Goal: Task Accomplishment & Management: Use online tool/utility

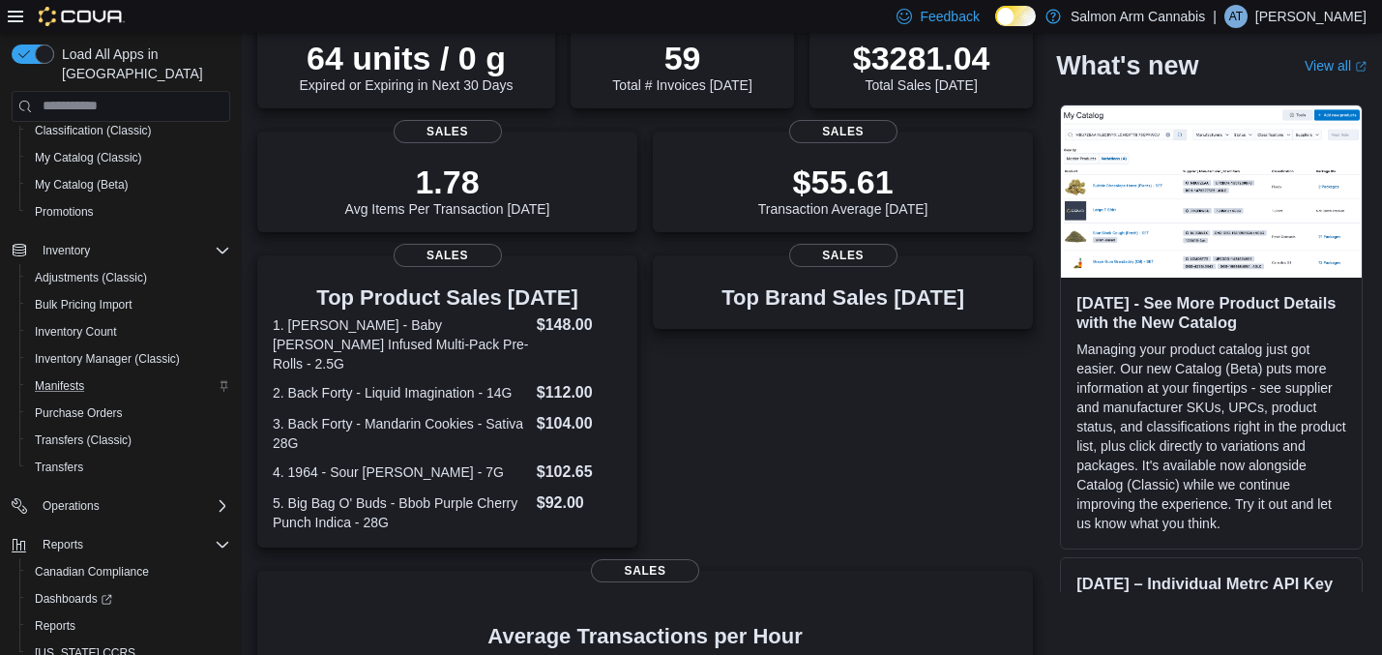
scroll to position [210, 0]
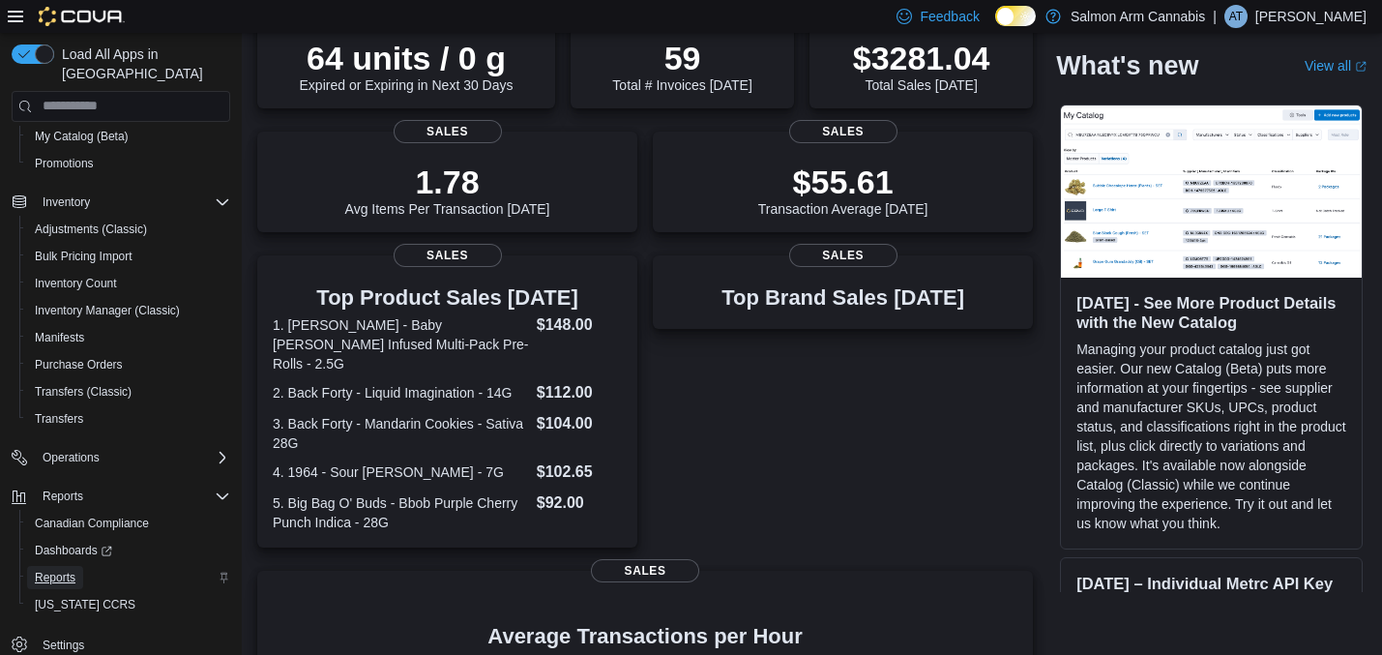
click at [46, 570] on span "Reports" at bounding box center [55, 577] width 41 height 15
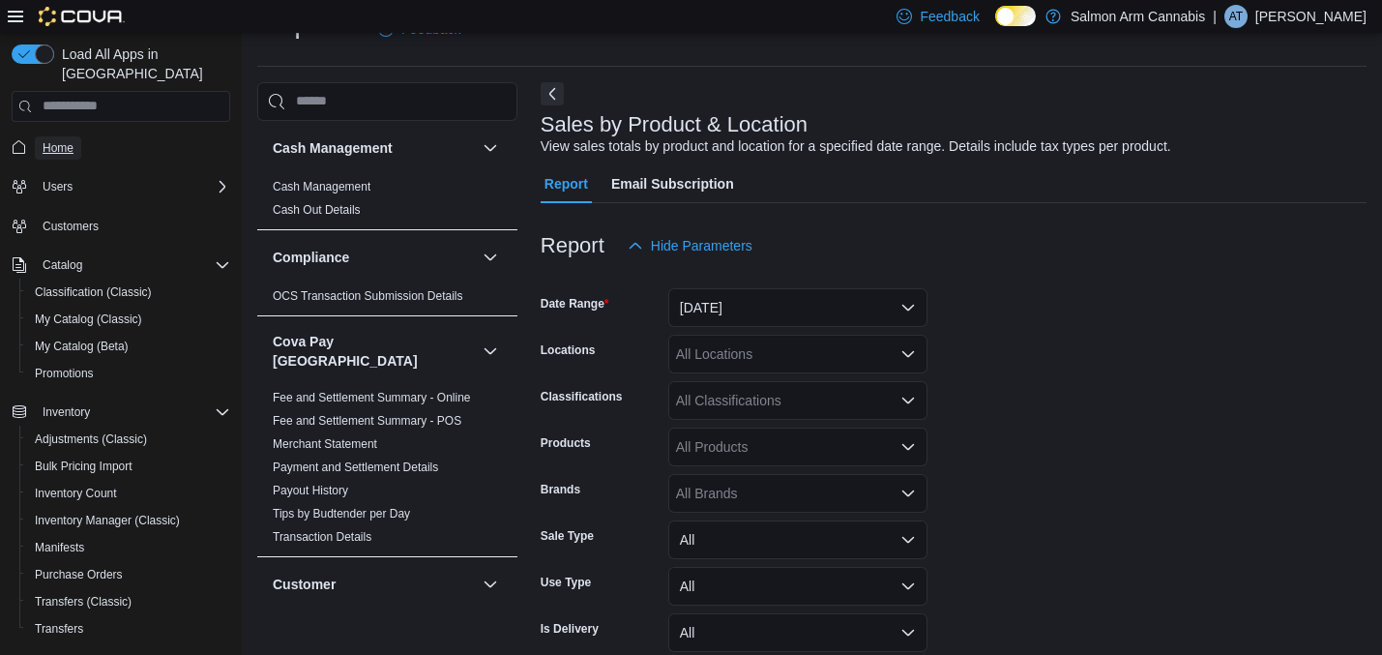
click at [63, 140] on span "Home" at bounding box center [58, 147] width 31 height 15
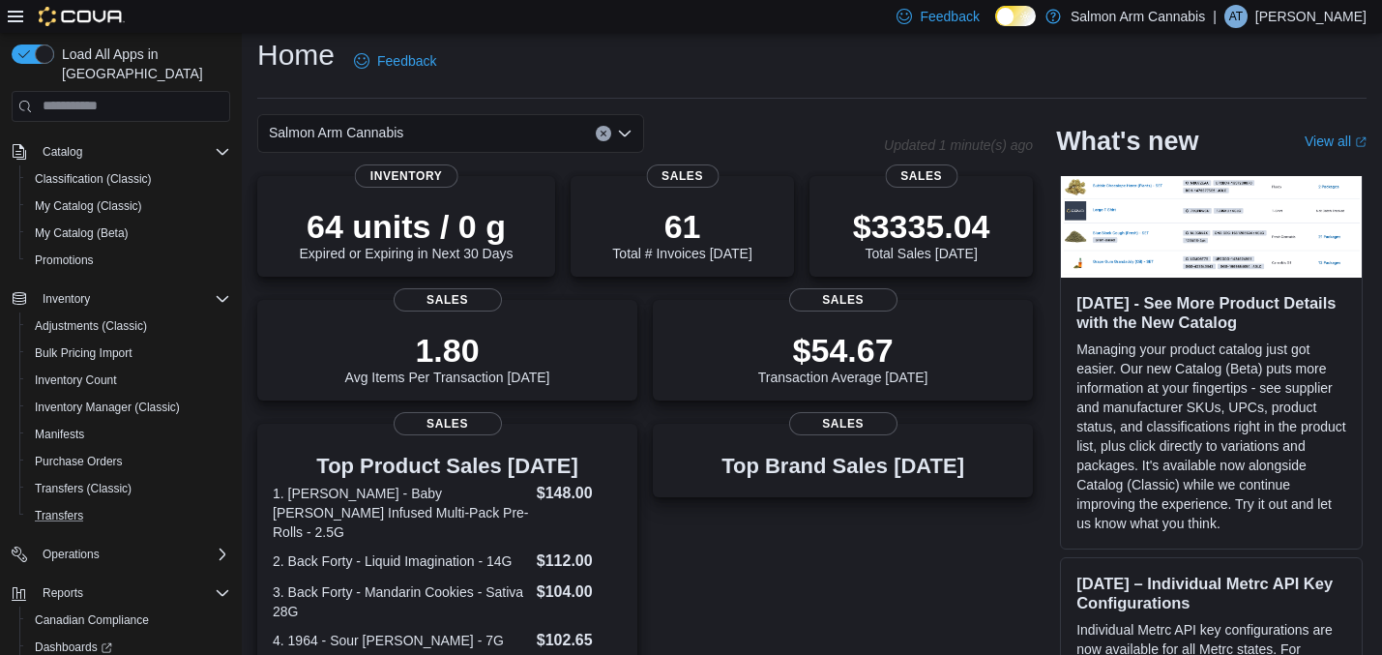
scroll to position [210, 0]
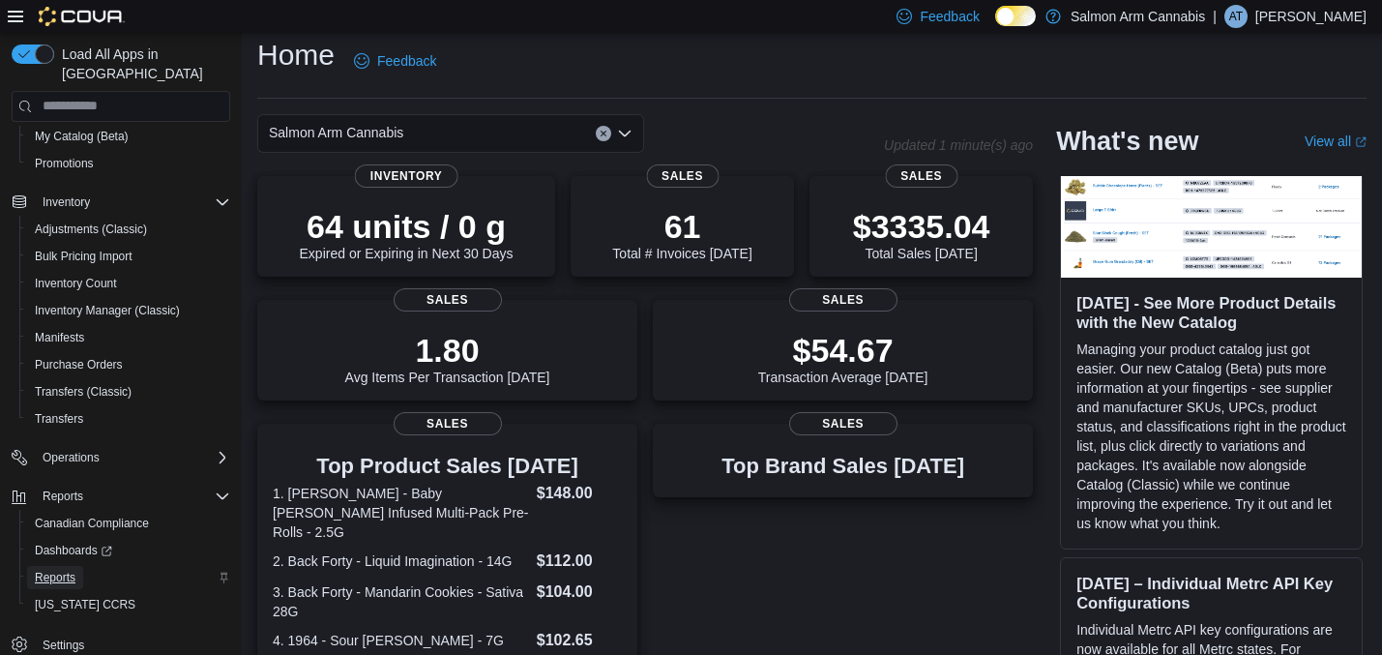
click at [65, 570] on span "Reports" at bounding box center [55, 577] width 41 height 15
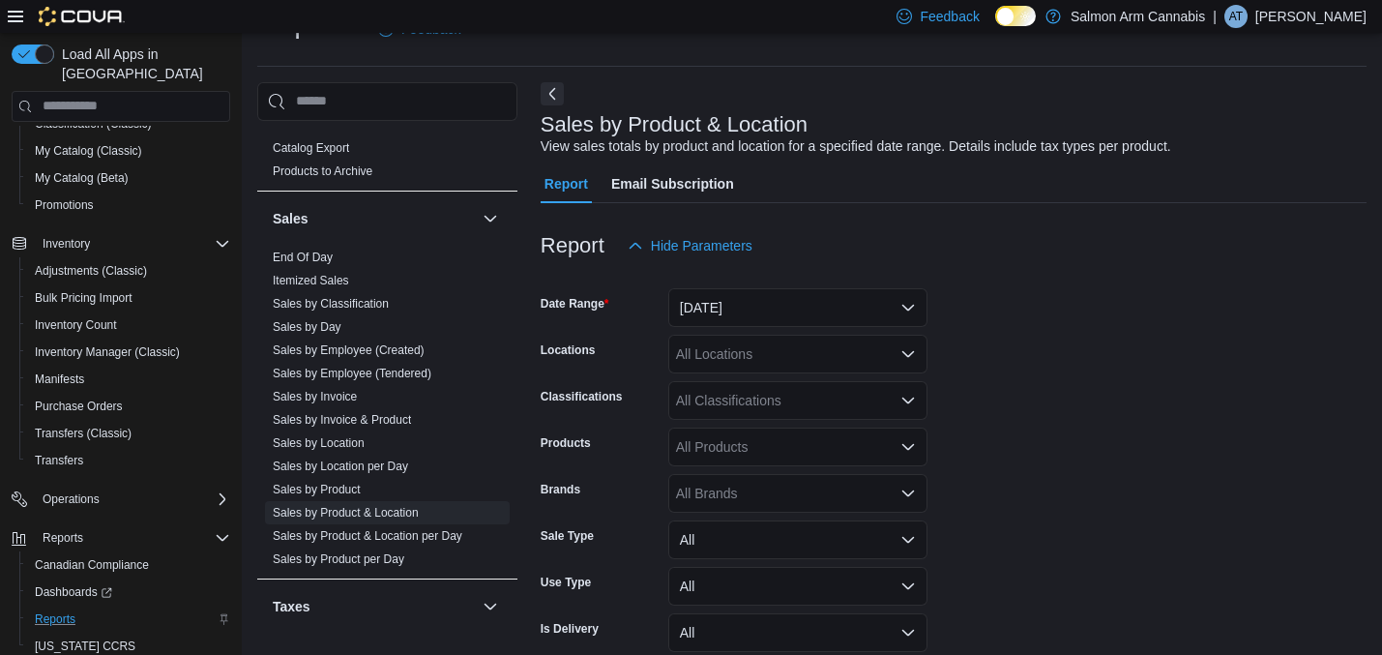
scroll to position [1599, 0]
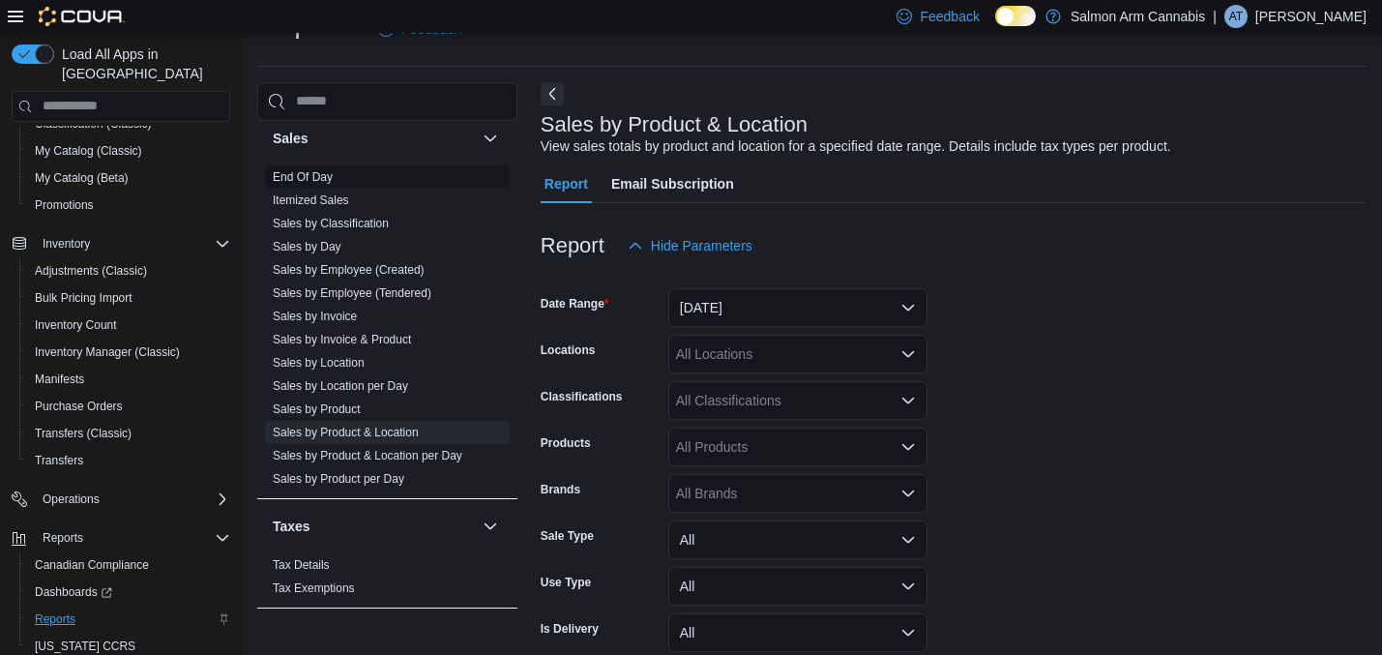
click at [324, 170] on link "End Of Day" at bounding box center [303, 177] width 60 height 14
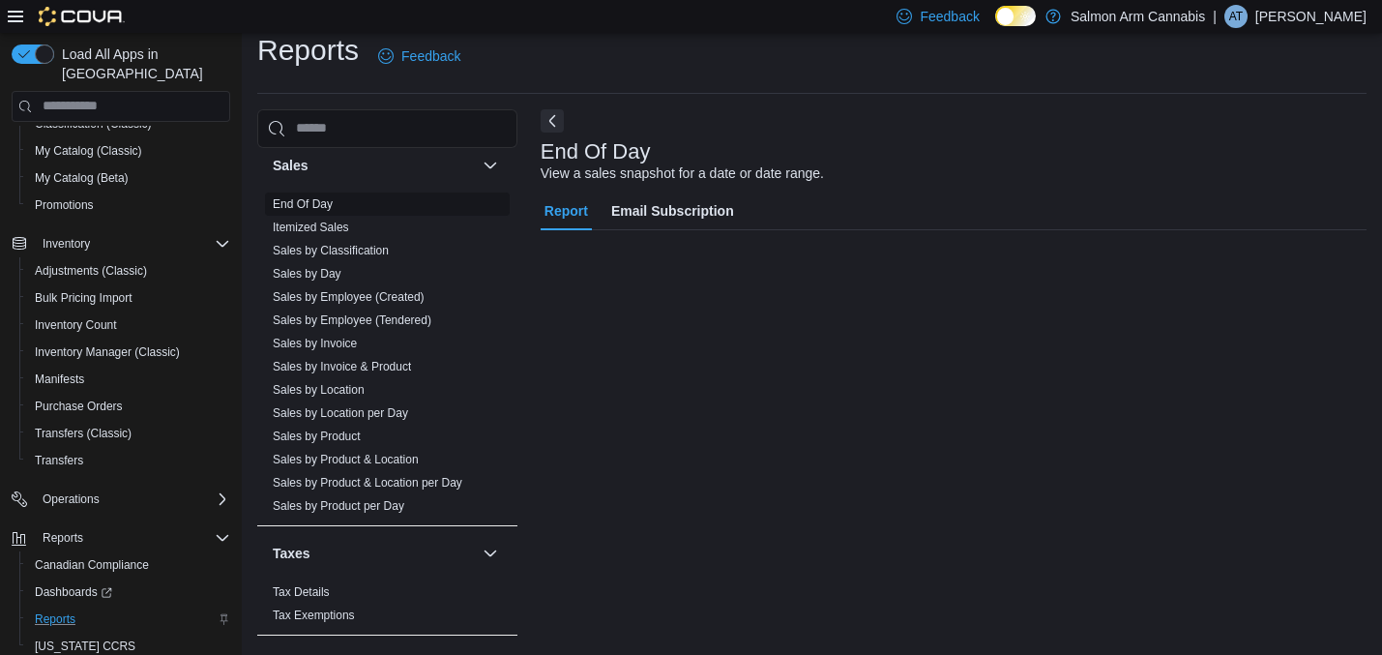
scroll to position [16, 0]
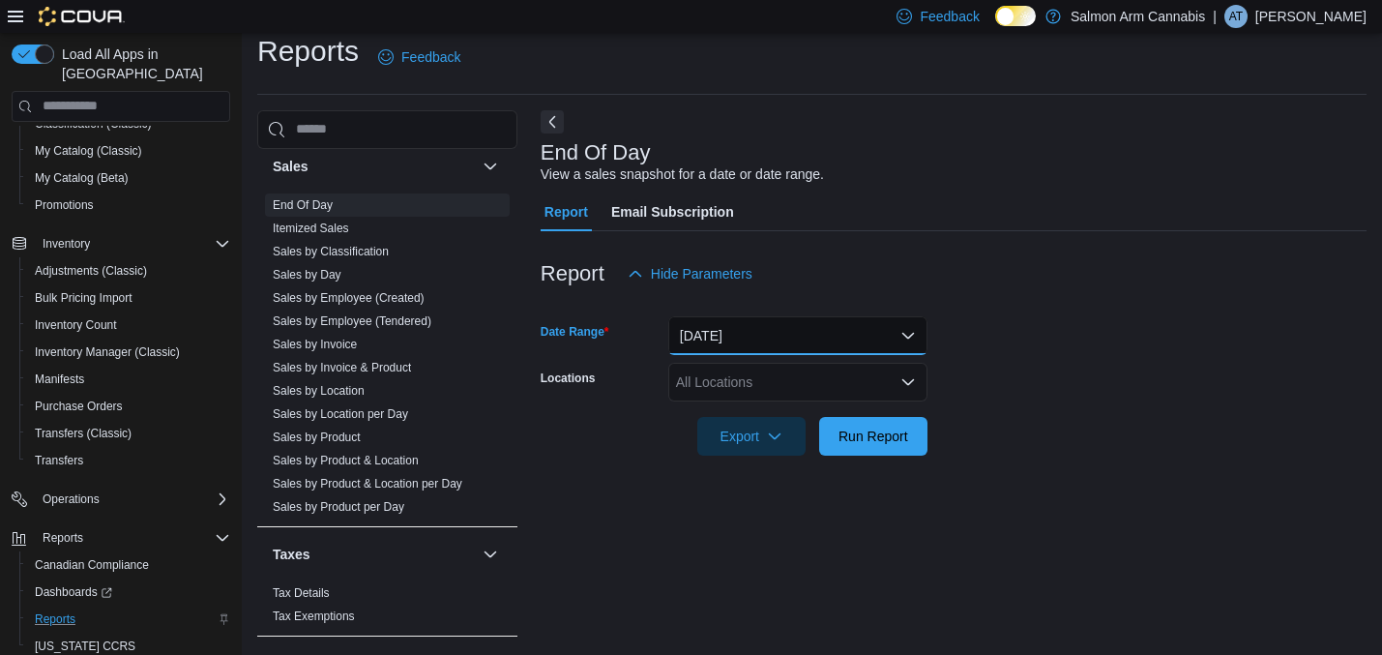
click at [744, 329] on button "Today" at bounding box center [797, 335] width 259 height 39
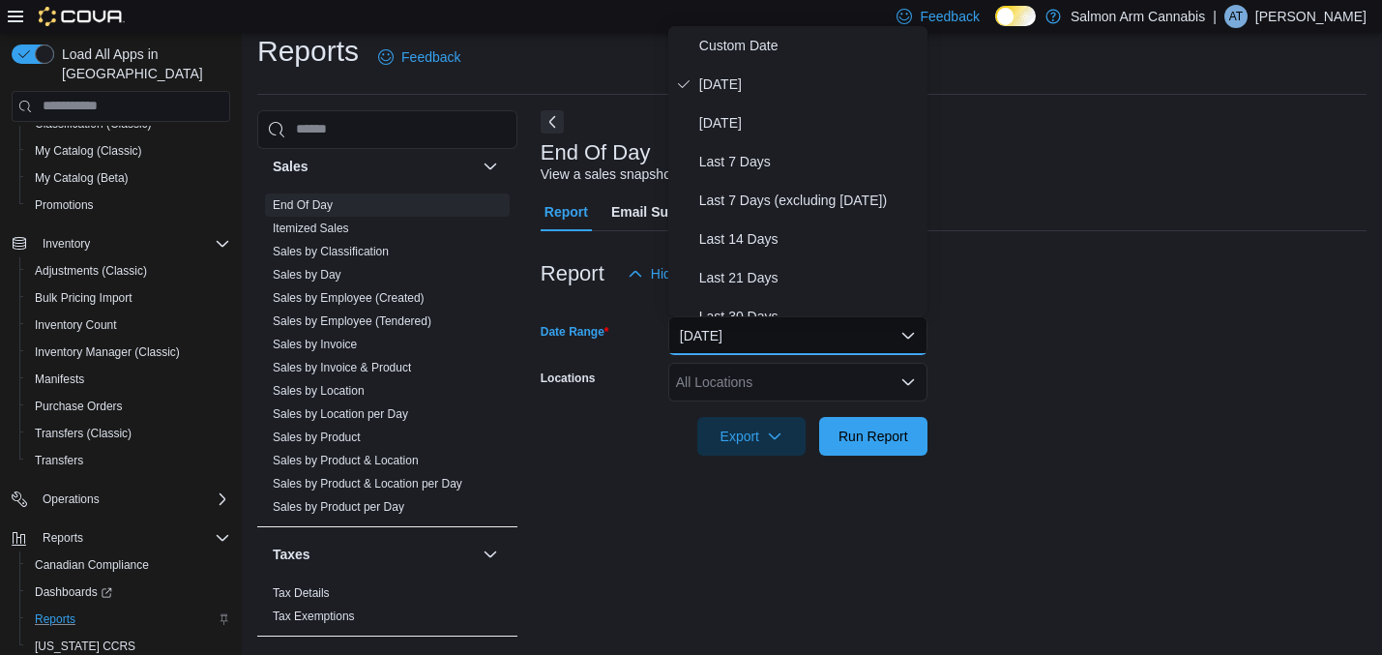
click at [1027, 272] on div "Report Hide Parameters" at bounding box center [954, 273] width 826 height 39
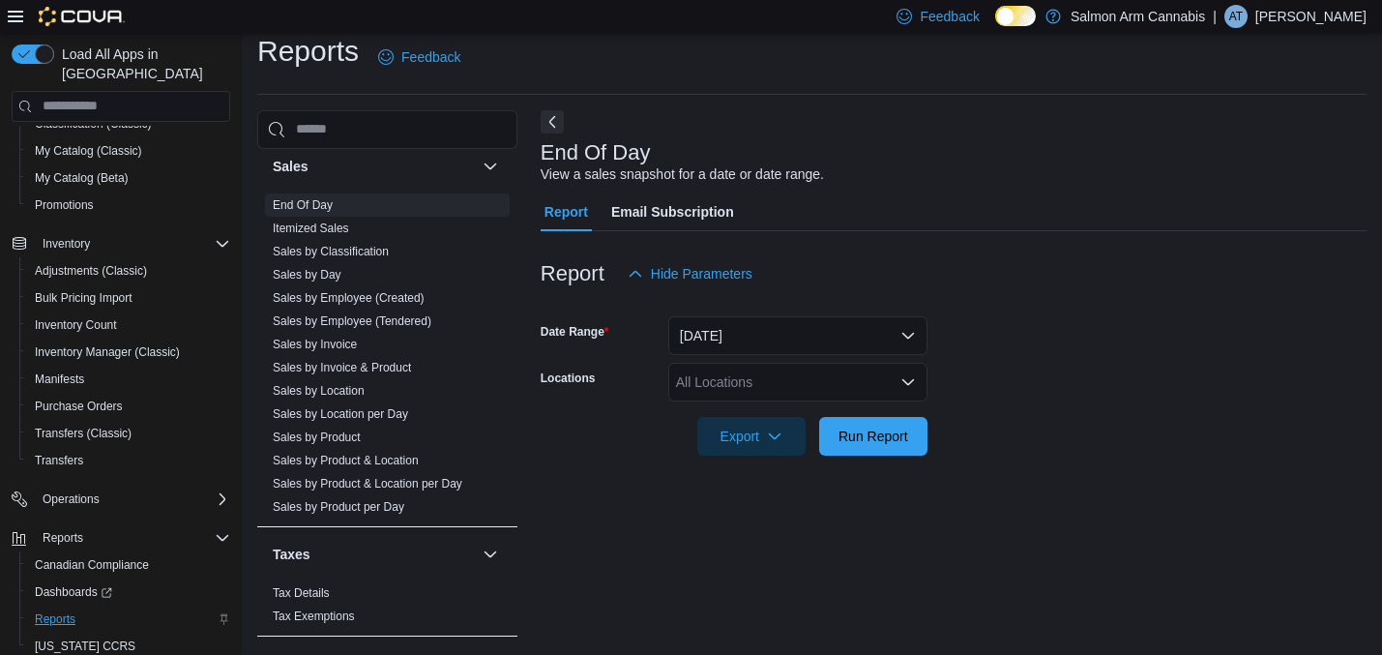
click at [889, 392] on div "All Locations" at bounding box center [797, 382] width 259 height 39
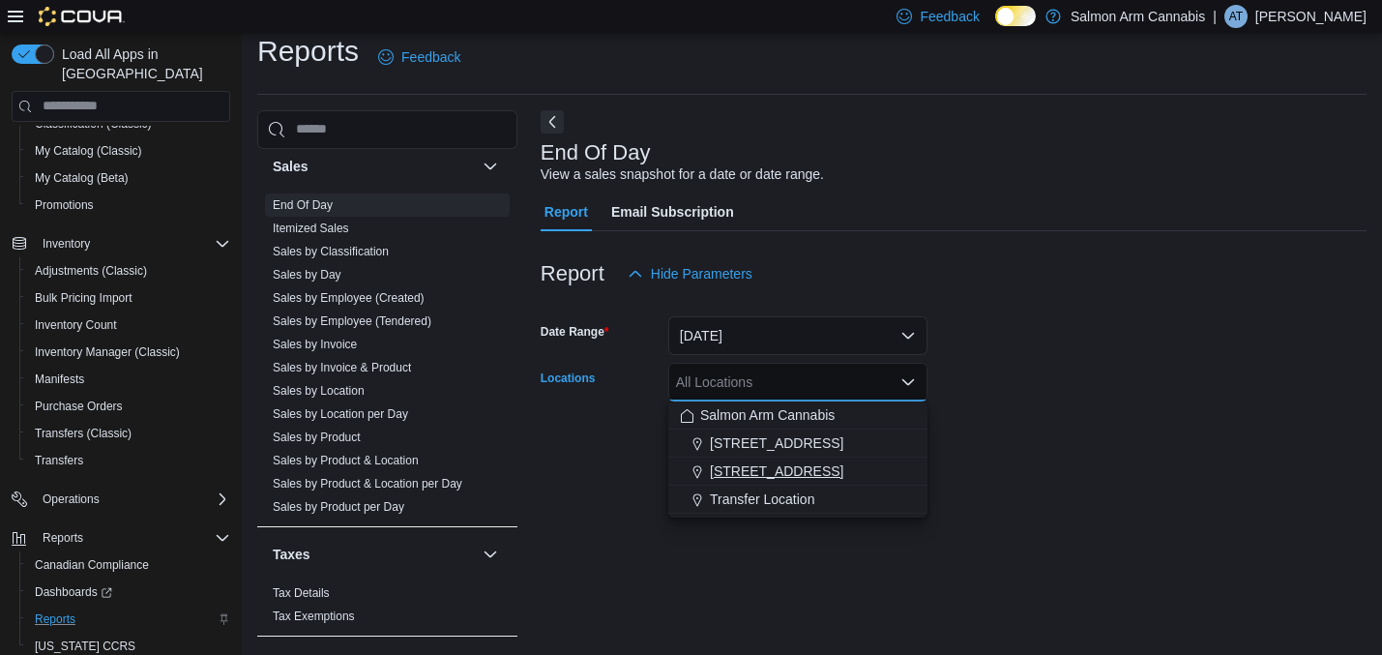
click at [827, 463] on span "81B Shuswap St NW" at bounding box center [777, 470] width 134 height 19
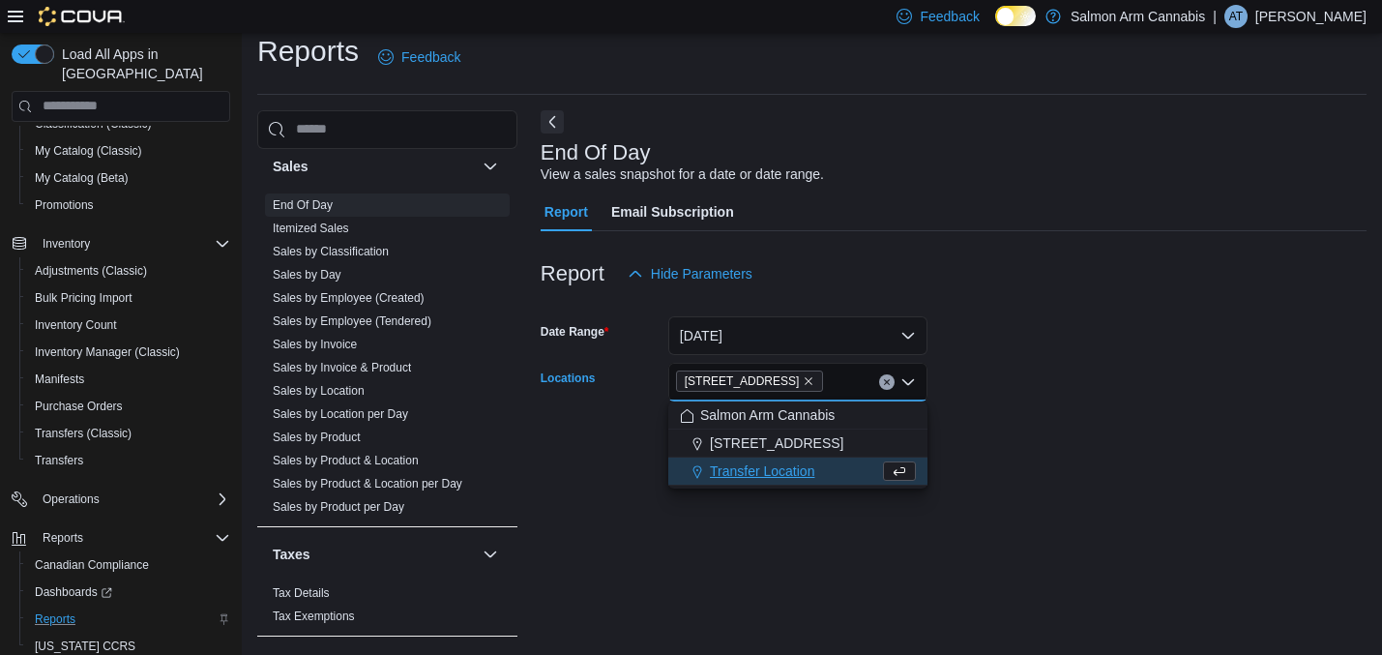
click at [1059, 451] on form "Date Range Today Locations 81B Shuswap St NW Combo box. Selected. 81B Shuswap S…" at bounding box center [954, 374] width 826 height 163
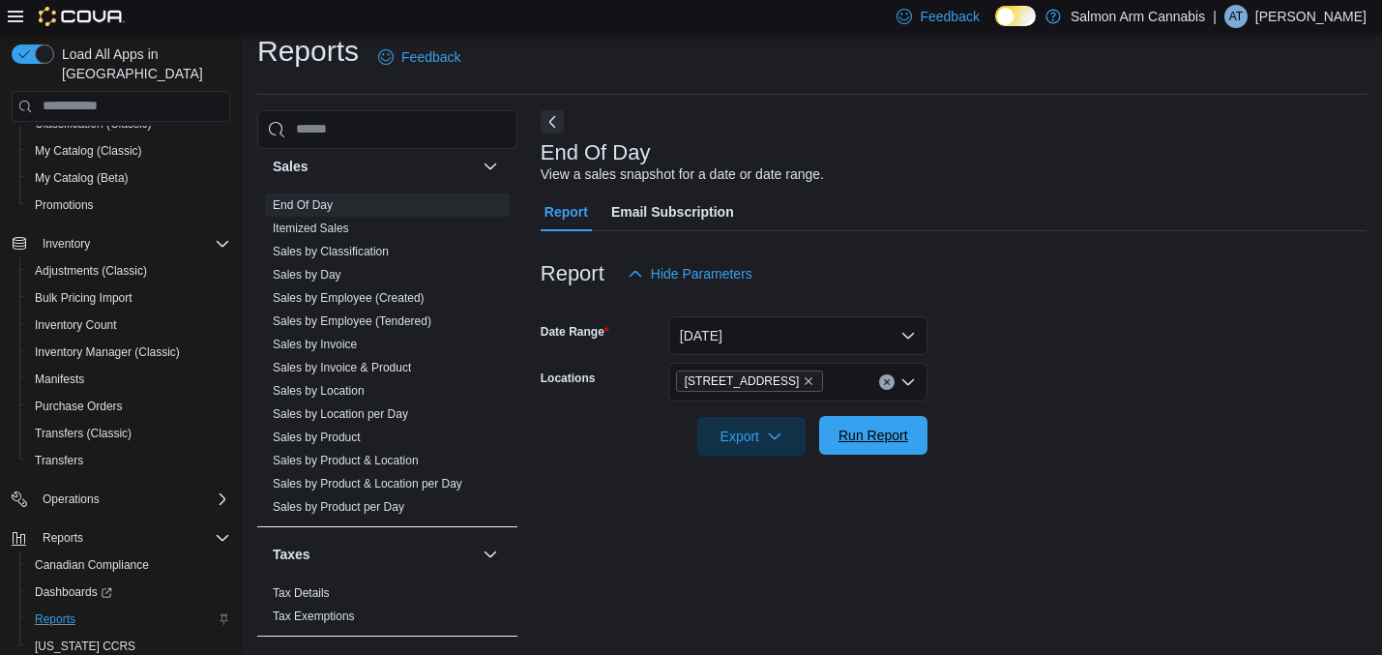
click at [867, 446] on span "Run Report" at bounding box center [873, 435] width 85 height 39
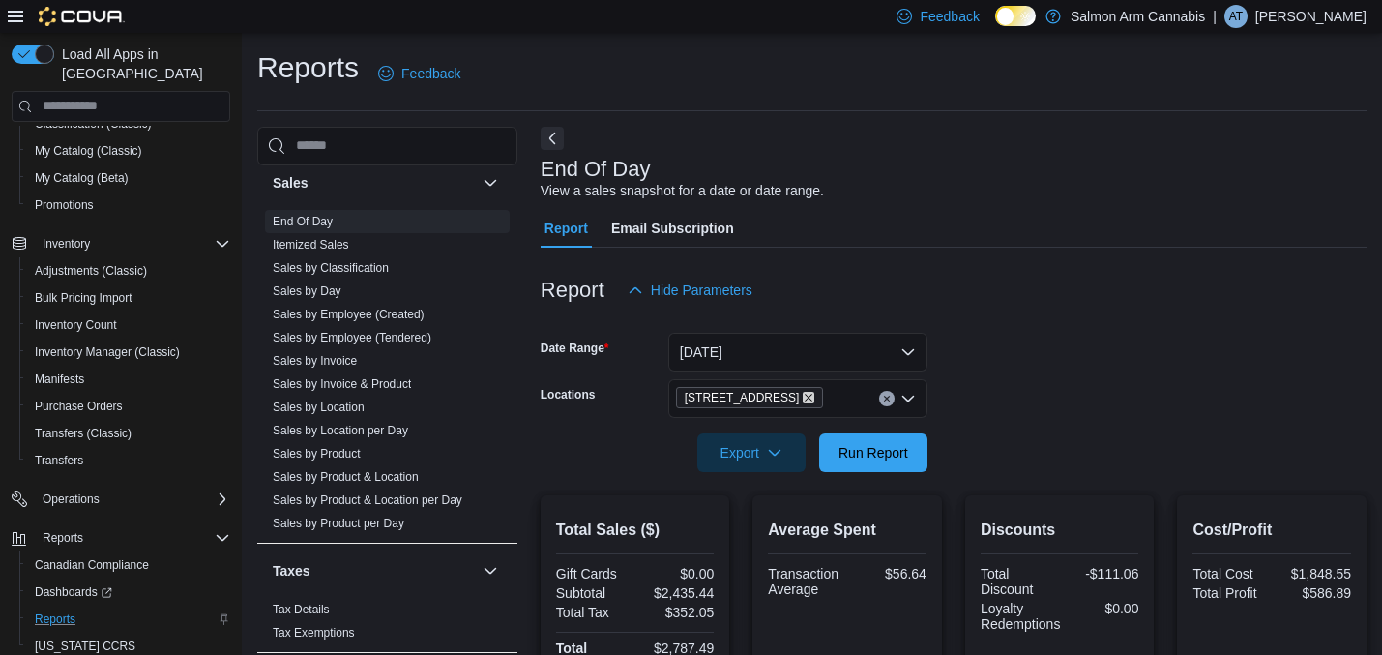
click at [808, 398] on icon "Remove 81B Shuswap St NW from selection in this group" at bounding box center [810, 398] width 8 height 8
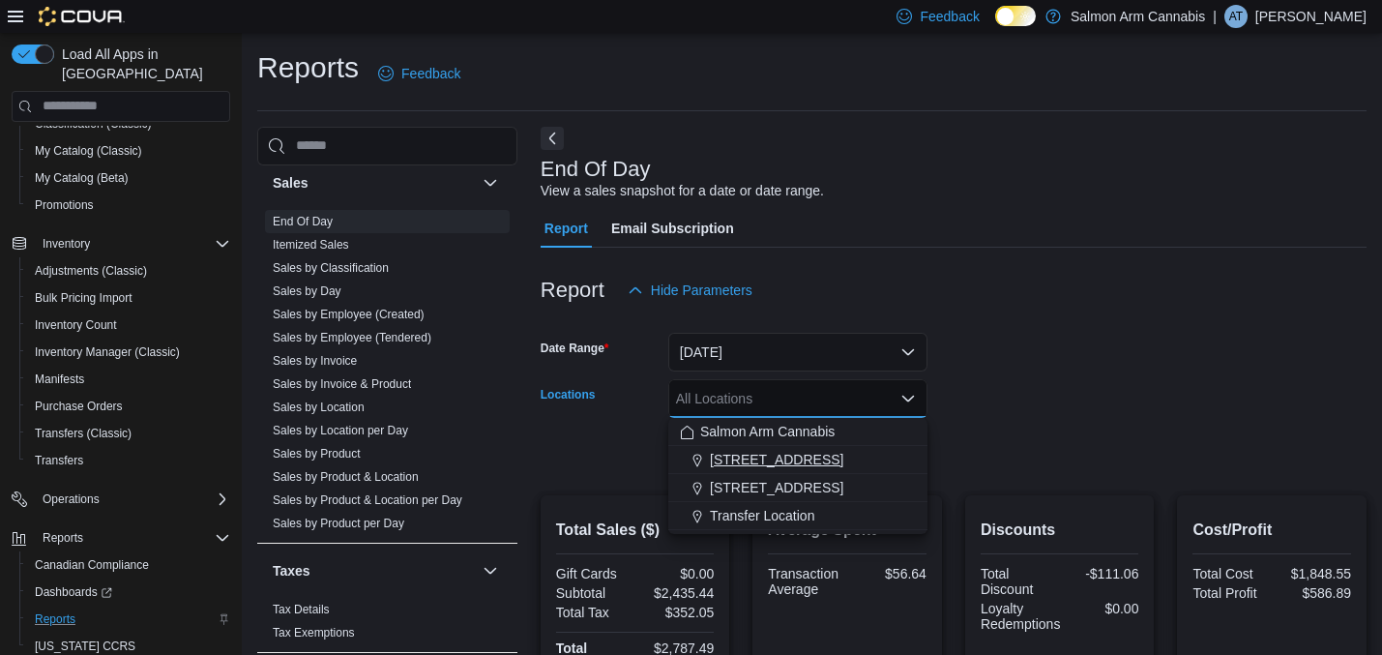
click at [799, 461] on span "111 Lakeshore Dr. NE" at bounding box center [777, 459] width 134 height 19
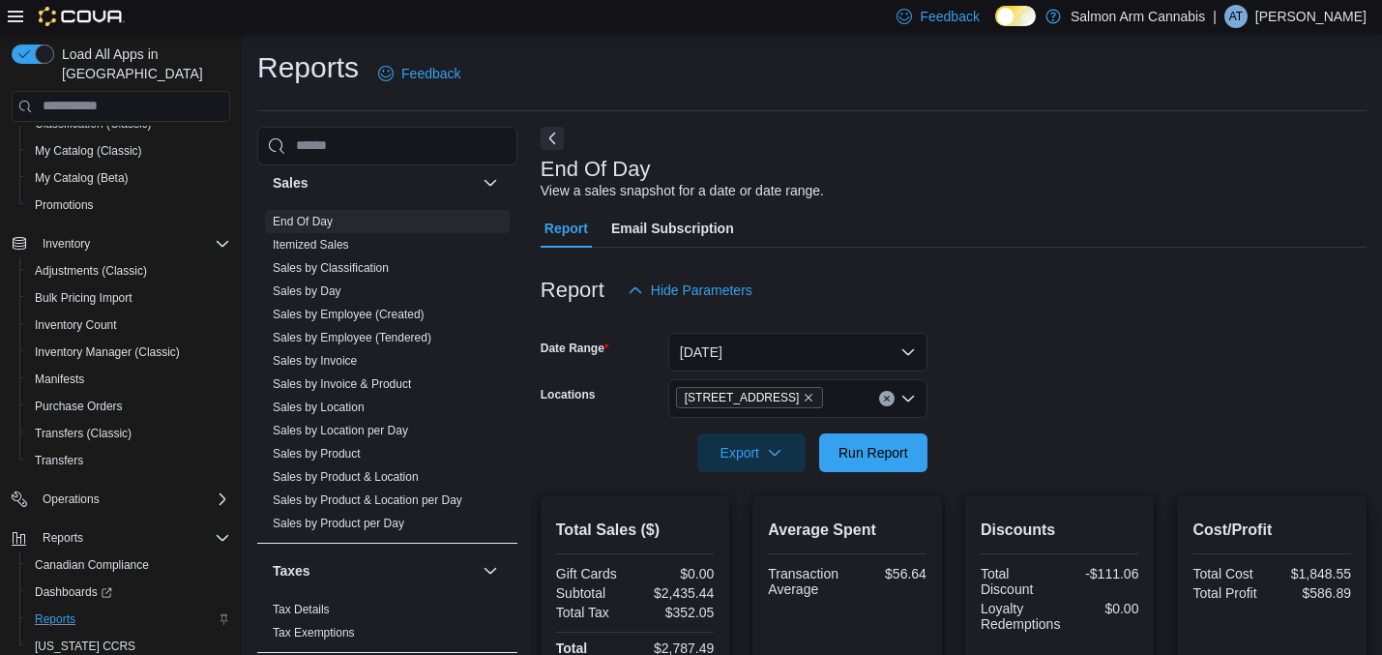
drag, startPoint x: 1106, startPoint y: 433, endPoint x: 1095, endPoint y: 434, distance: 10.7
click at [1106, 434] on form "Date Range Today Locations 111 Lakeshore Dr. NE Export Run Report" at bounding box center [954, 391] width 826 height 163
click at [863, 450] on span "Run Report" at bounding box center [874, 451] width 70 height 19
